Goal: Task Accomplishment & Management: Manage account settings

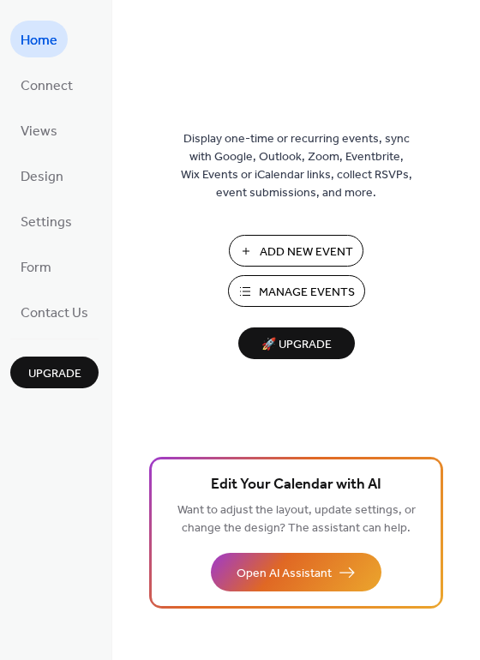
click at [323, 291] on span "Manage Events" at bounding box center [307, 293] width 96 height 18
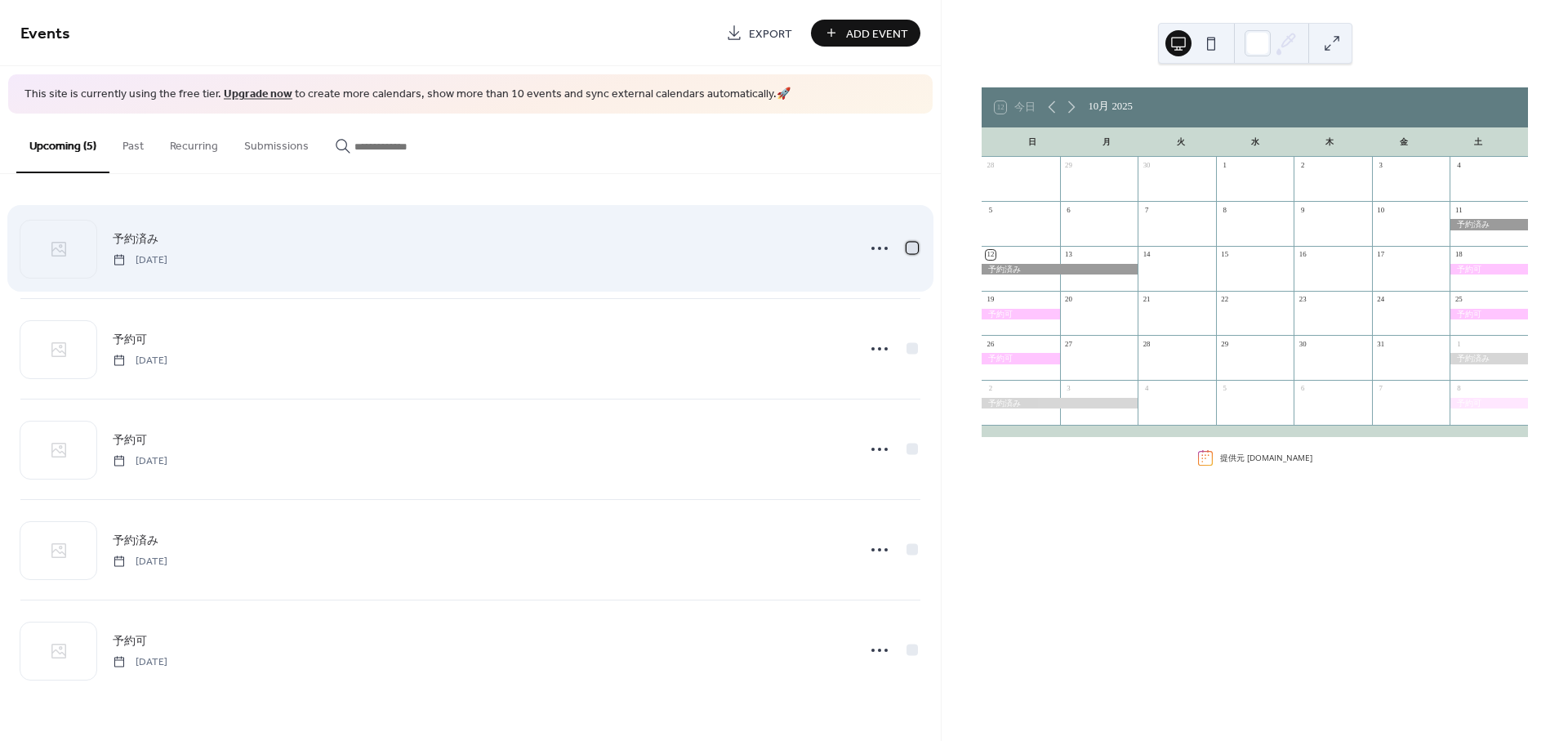
click at [906, 246] on div at bounding box center [912, 248] width 11 height 11
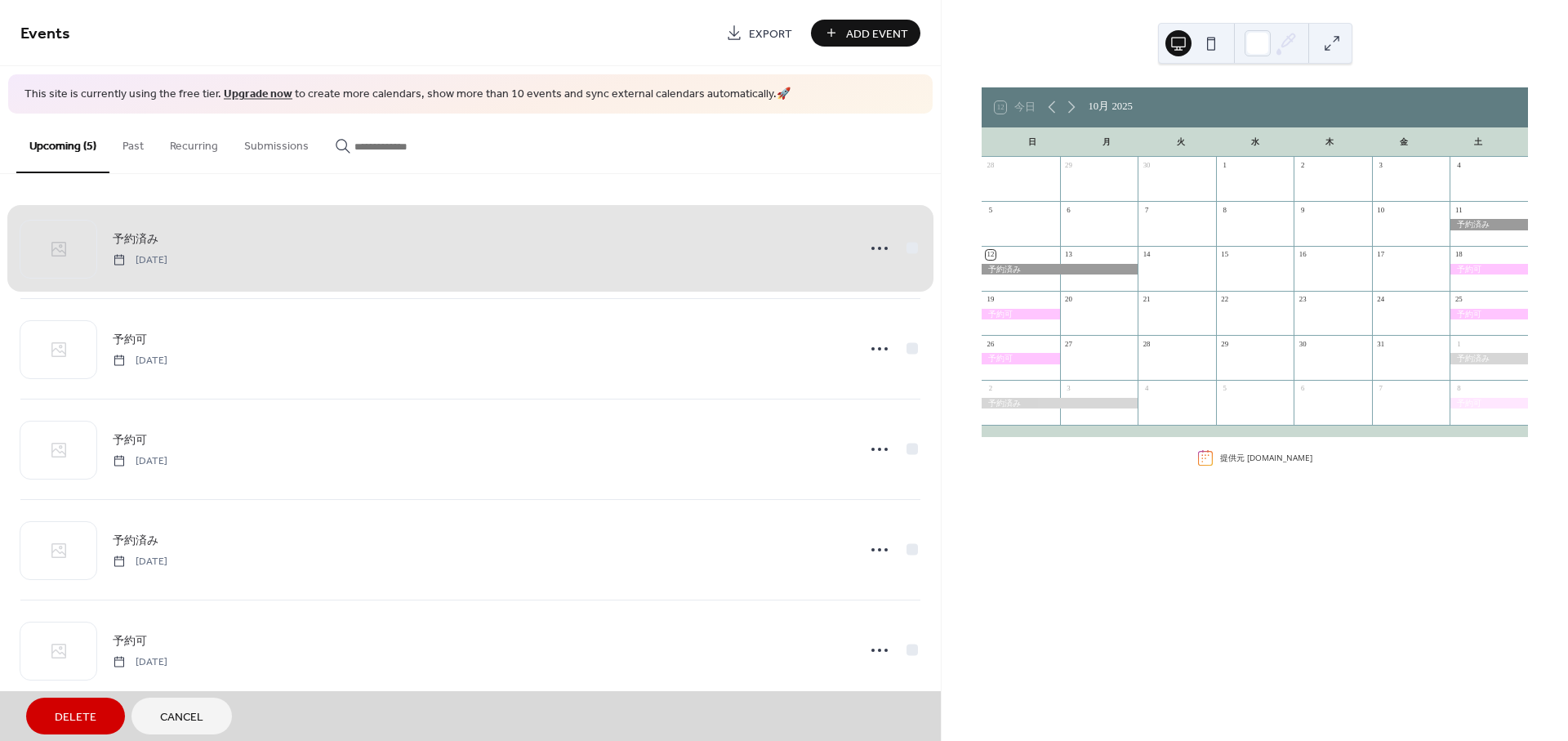
click at [906, 246] on div "予約済み [DATE]" at bounding box center [470, 248] width 900 height 100
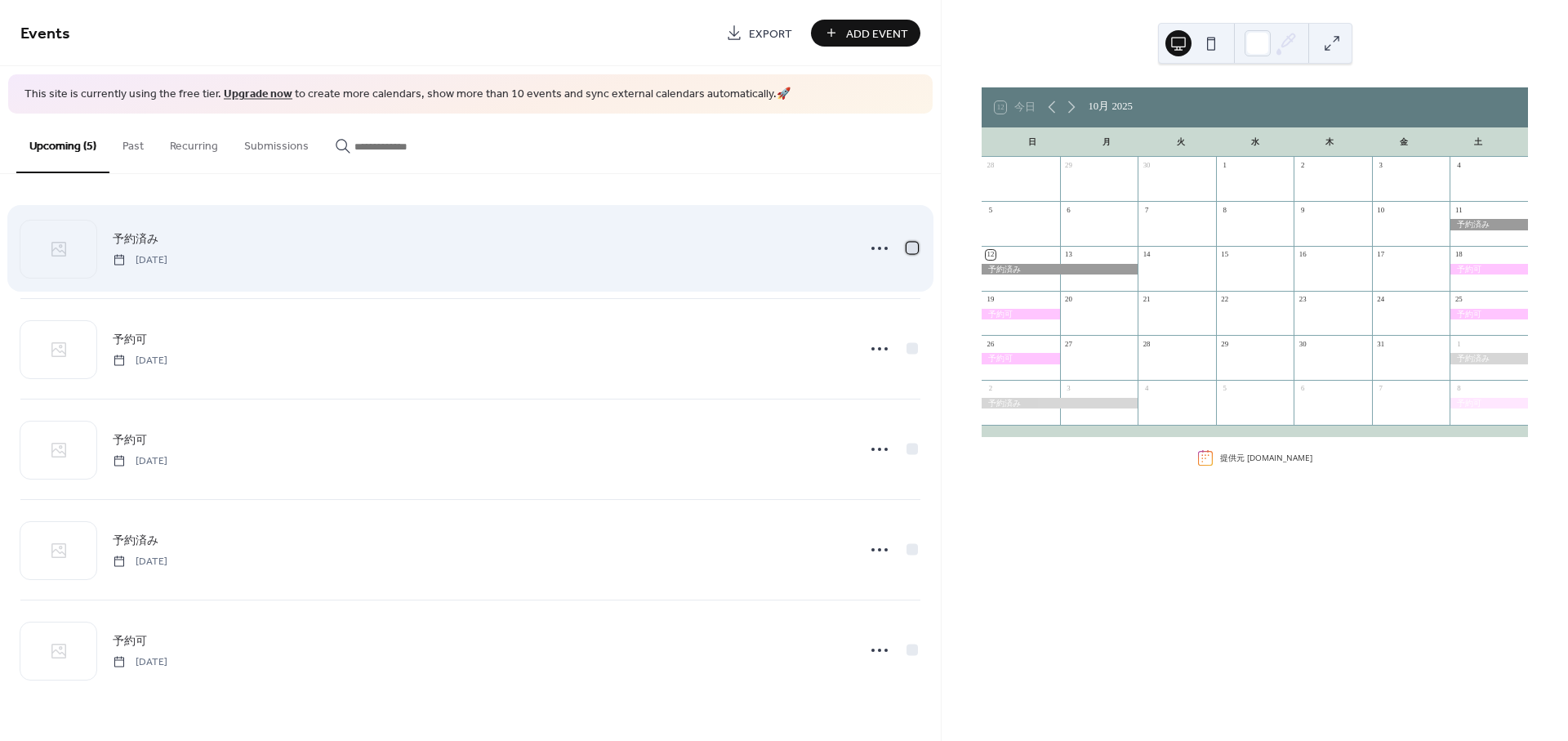
click at [908, 247] on div at bounding box center [912, 248] width 11 height 11
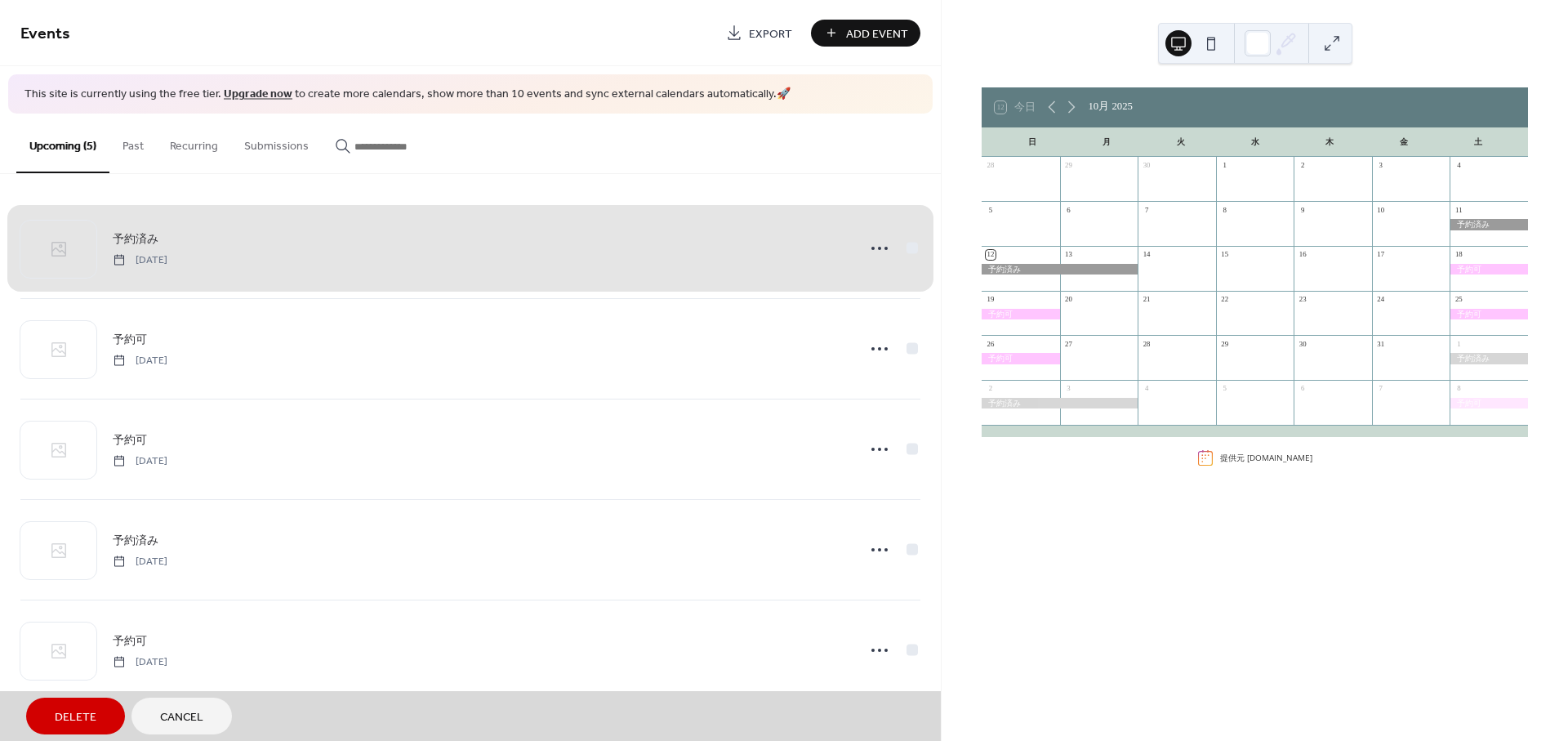
click at [53, 706] on button "Delete" at bounding box center [75, 716] width 99 height 37
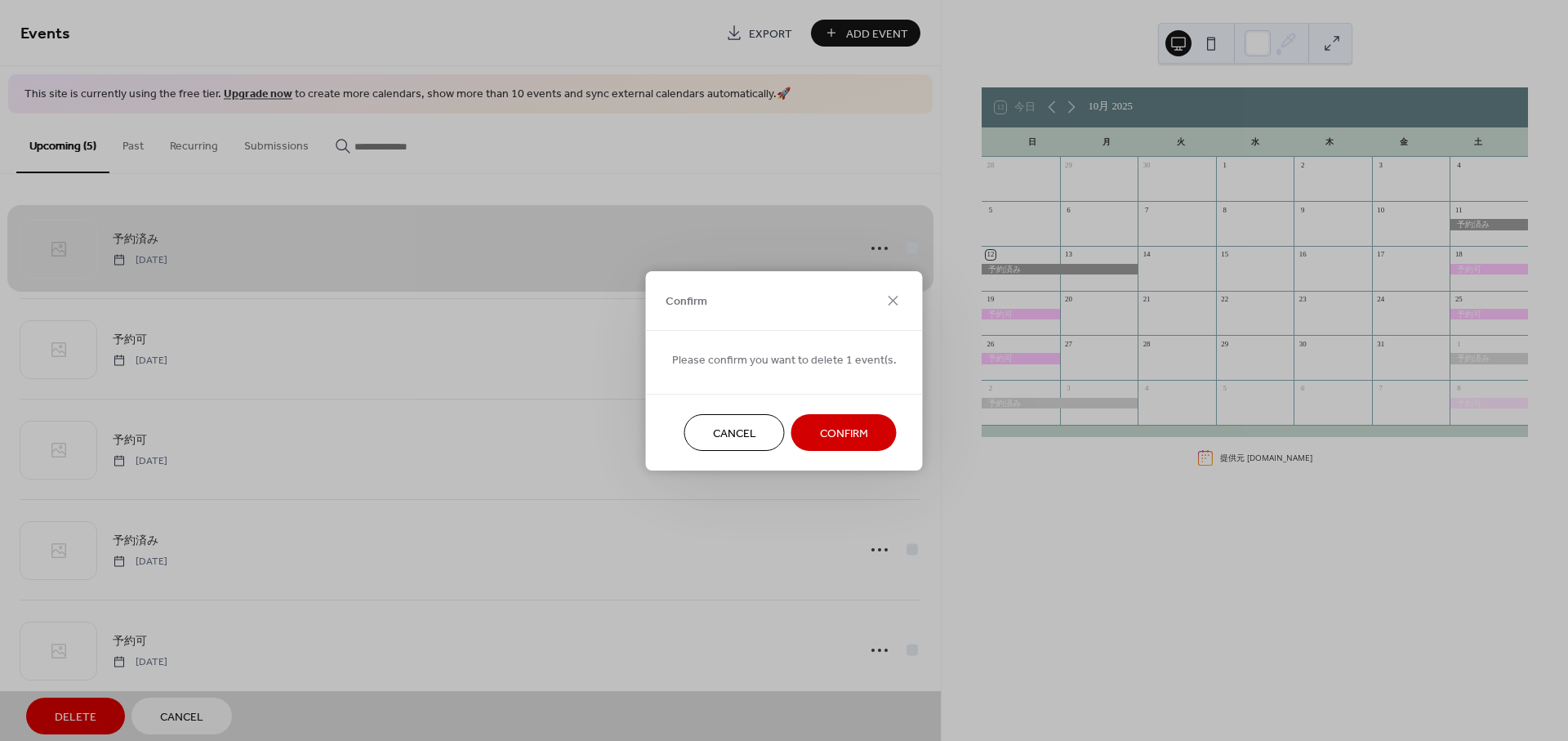
click at [808, 429] on button "Confirm" at bounding box center [844, 432] width 106 height 37
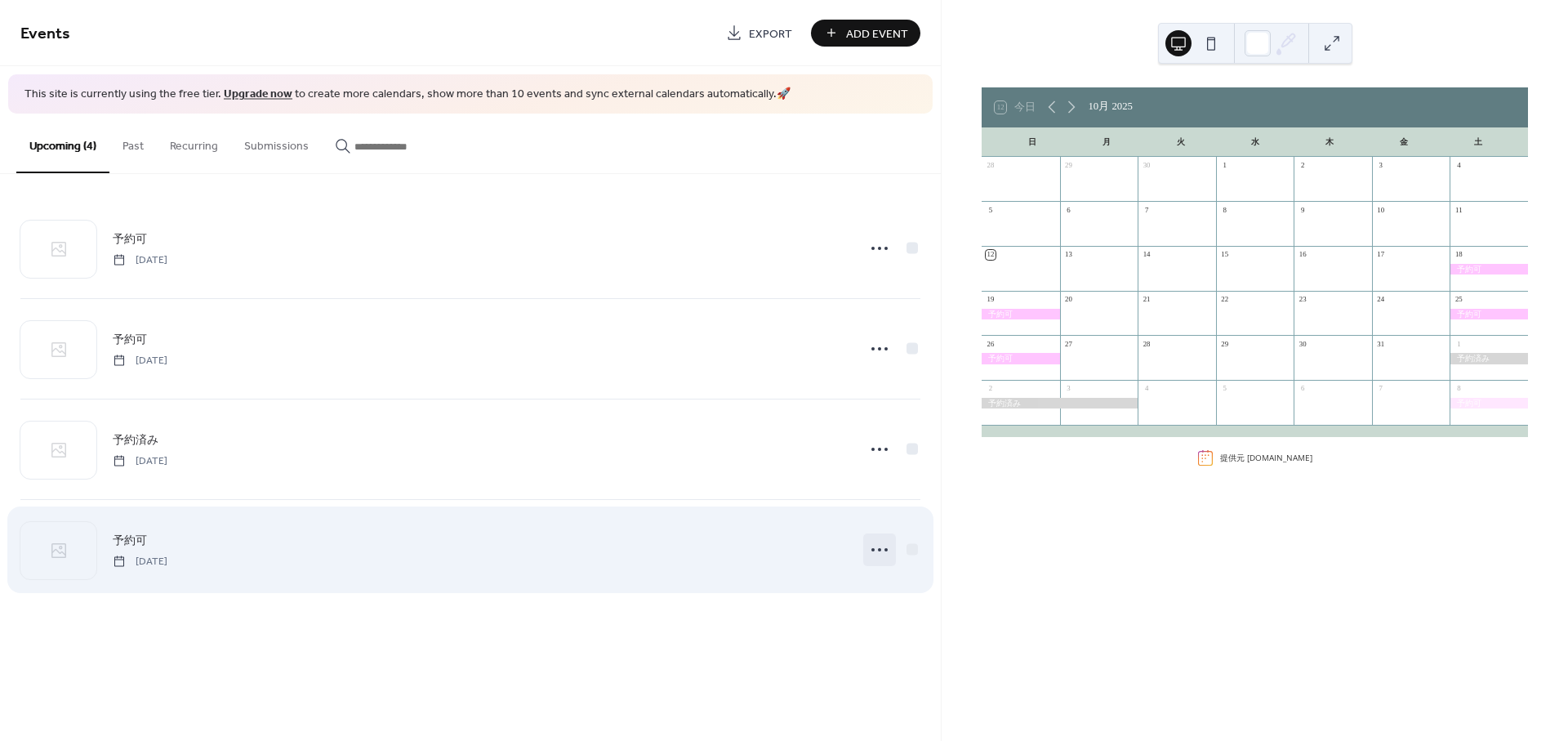
click at [883, 551] on icon at bounding box center [879, 549] width 26 height 26
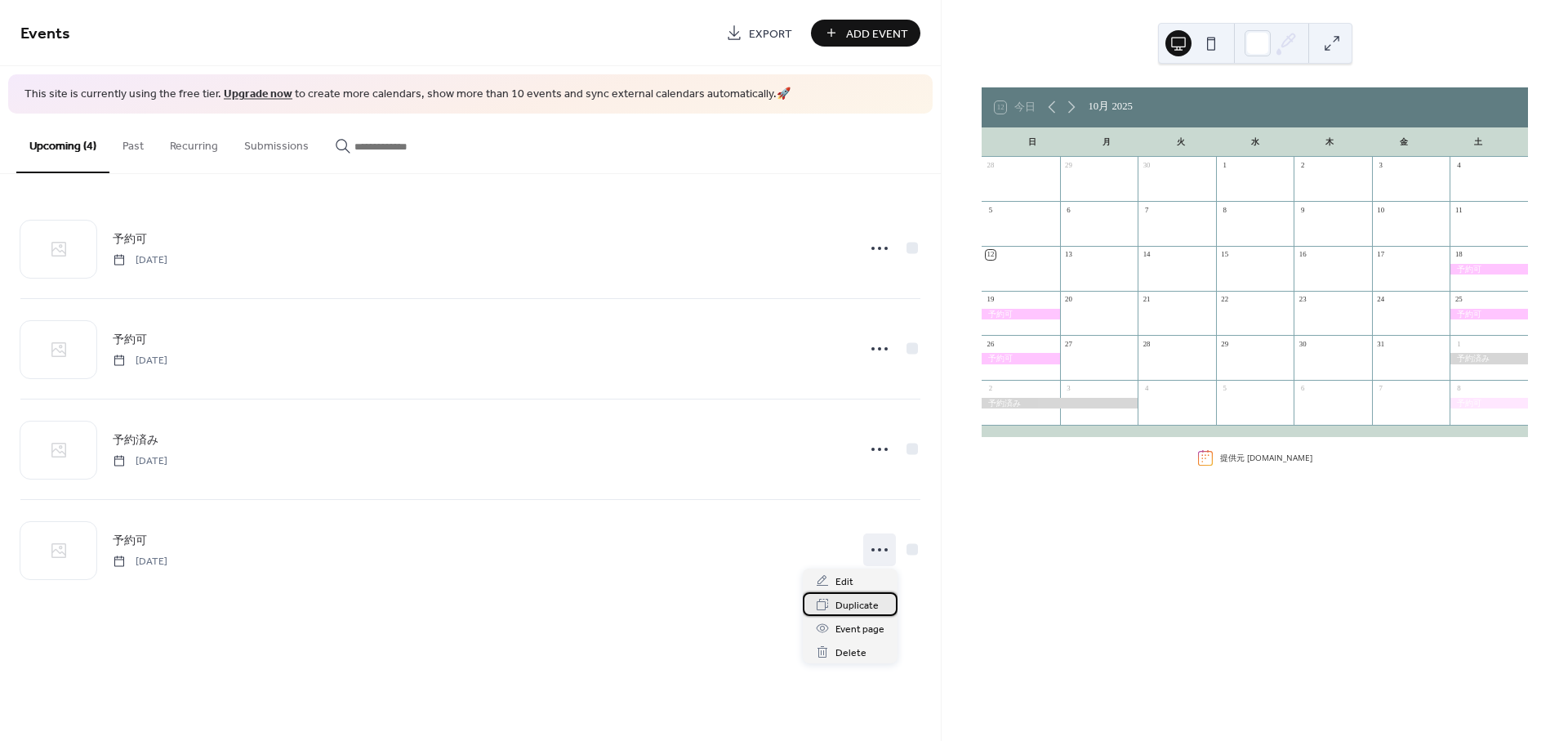
click at [869, 607] on span "Duplicate" at bounding box center [857, 606] width 43 height 17
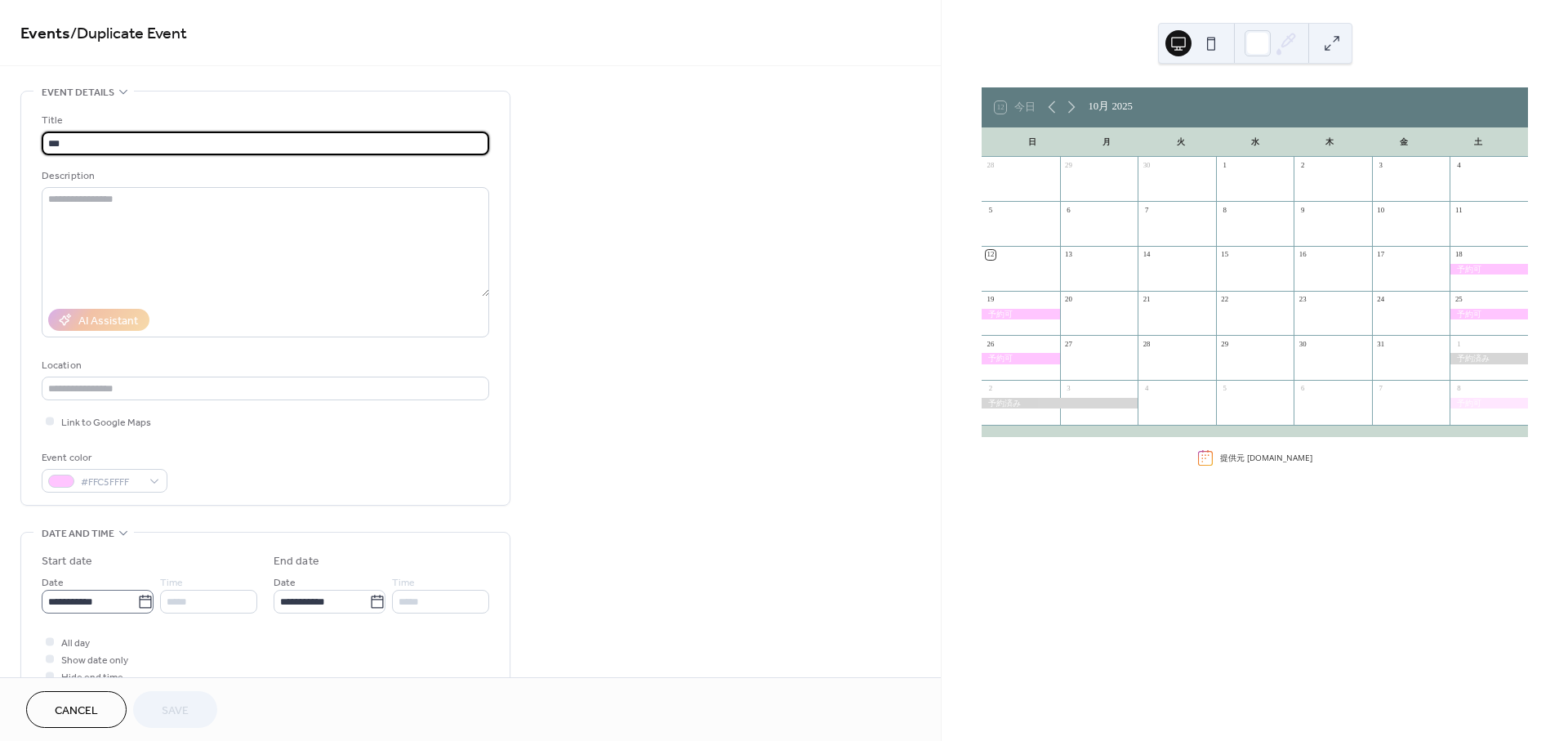
click at [141, 596] on icon at bounding box center [145, 602] width 12 height 13
click at [137, 596] on input "**********" at bounding box center [90, 602] width 95 height 24
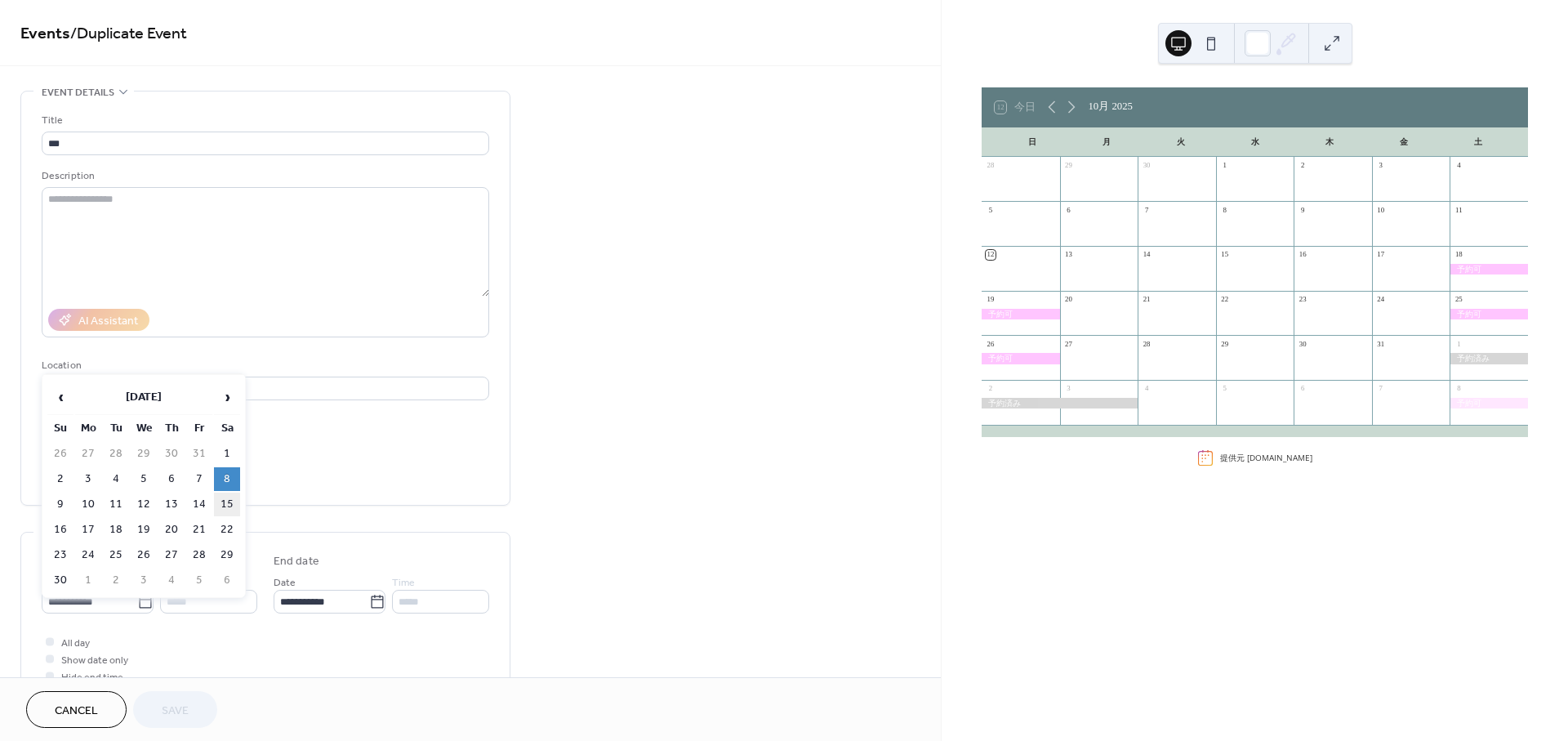
click at [234, 499] on td "15" at bounding box center [227, 504] width 26 height 24
type input "**********"
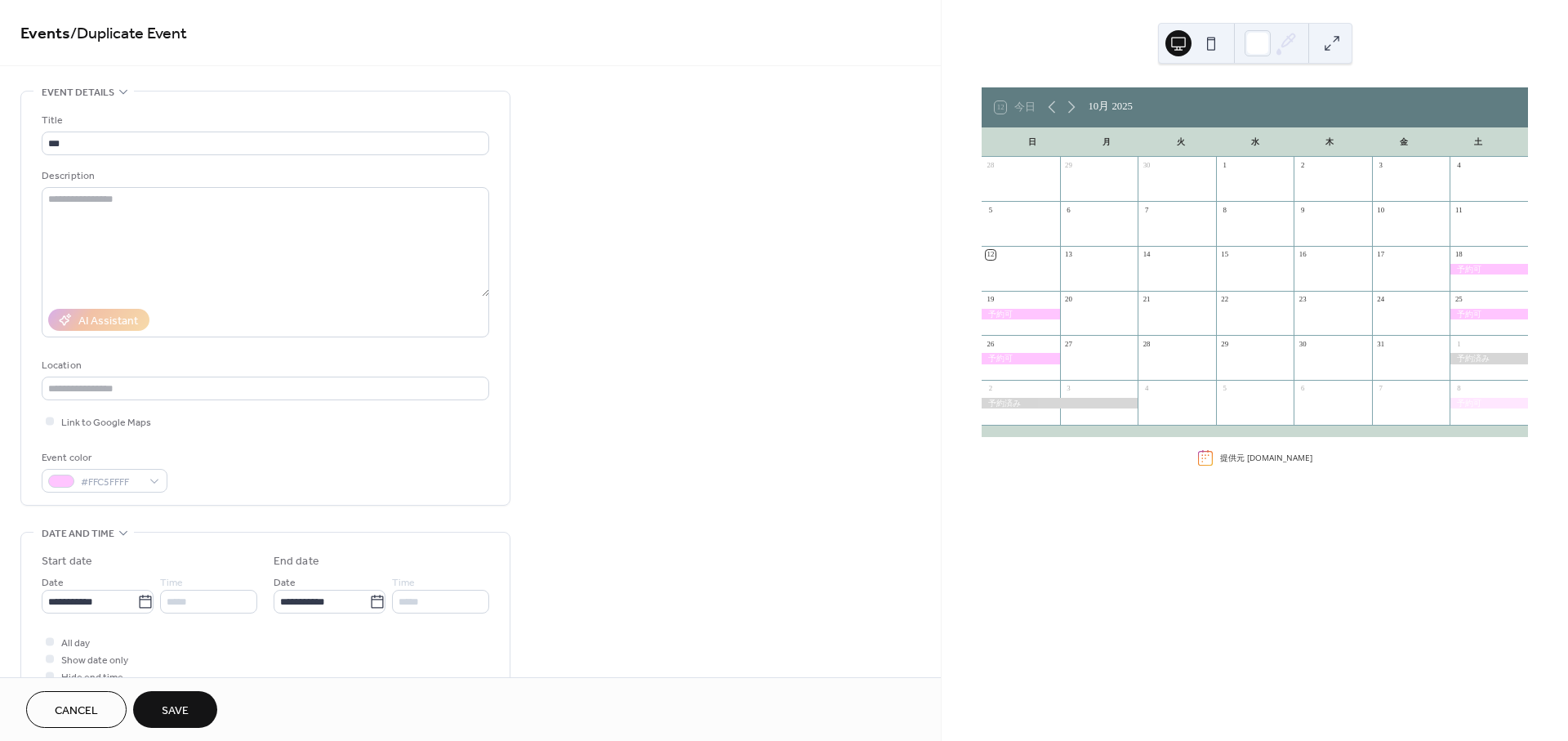
click at [191, 699] on button "Save" at bounding box center [175, 710] width 84 height 37
